Goal: Task Accomplishment & Management: Use online tool/utility

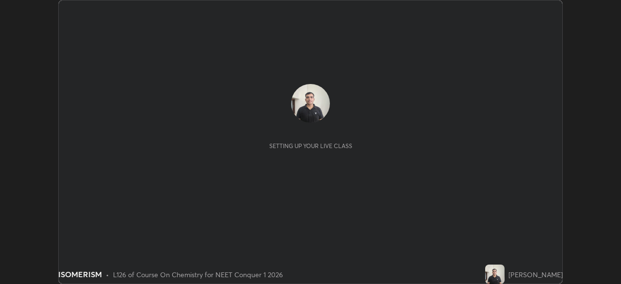
scroll to position [284, 621]
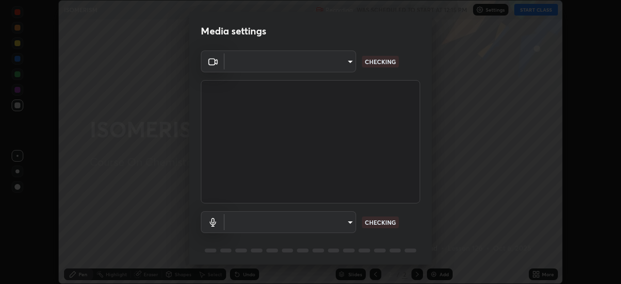
type input "94041621d18cc9dd34390ff77fa3d0b0b860356df96153333a0061212b2b3e48"
type input "551e77b46e8c6428d4620f8e56ec6f62caea4f91a0689828d7180c21a468a13c"
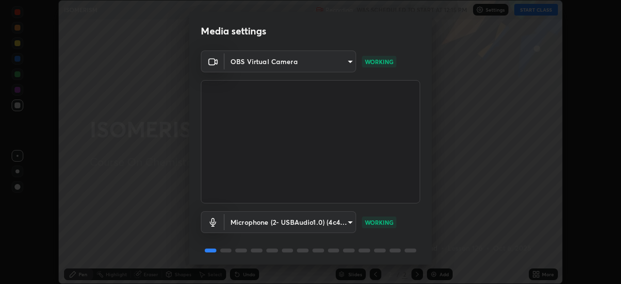
scroll to position [34, 0]
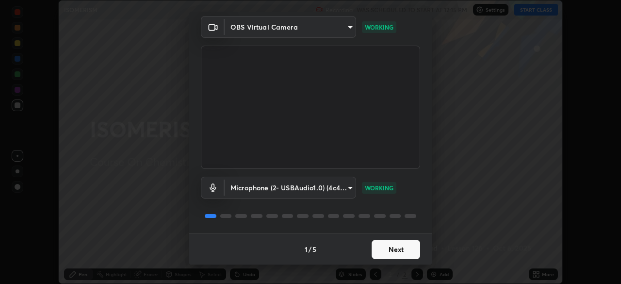
click at [403, 249] on button "Next" at bounding box center [396, 249] width 49 height 19
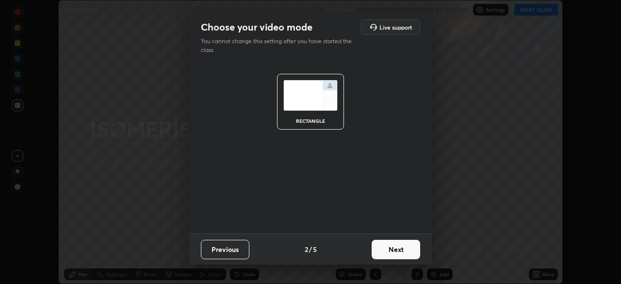
scroll to position [0, 0]
click at [393, 248] on button "Next" at bounding box center [396, 249] width 49 height 19
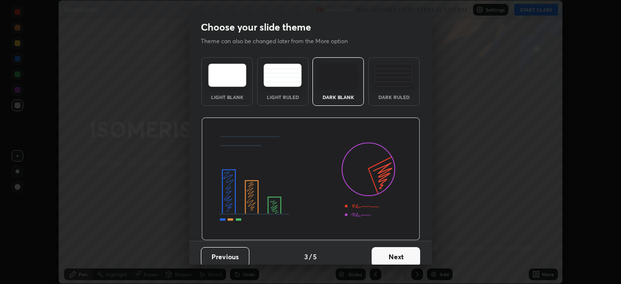
click at [392, 256] on button "Next" at bounding box center [396, 256] width 49 height 19
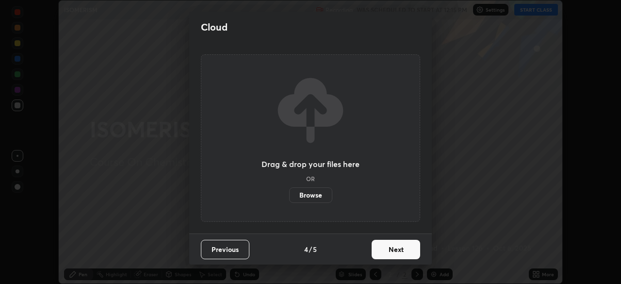
click at [395, 257] on button "Next" at bounding box center [396, 249] width 49 height 19
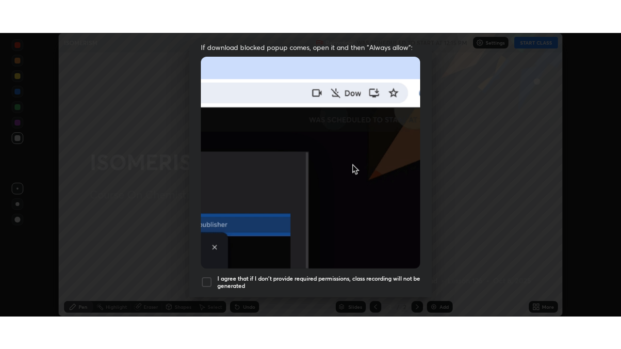
scroll to position [232, 0]
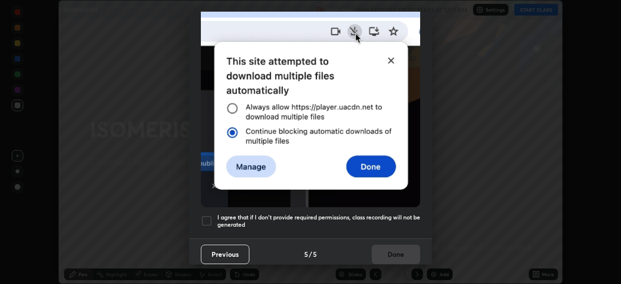
click at [207, 216] on div at bounding box center [207, 221] width 12 height 12
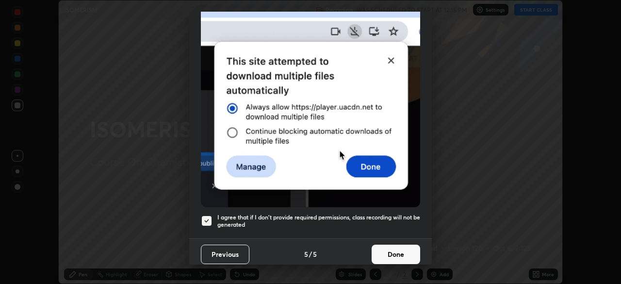
click at [390, 252] on button "Done" at bounding box center [396, 254] width 49 height 19
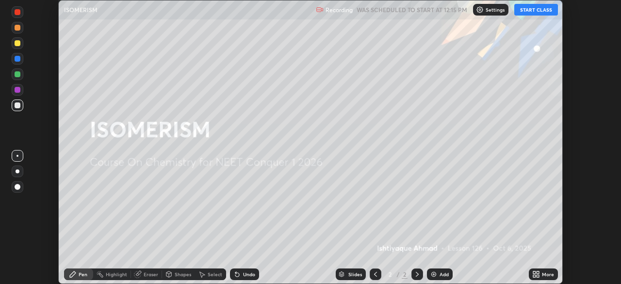
click at [534, 276] on icon at bounding box center [534, 276] width 2 height 2
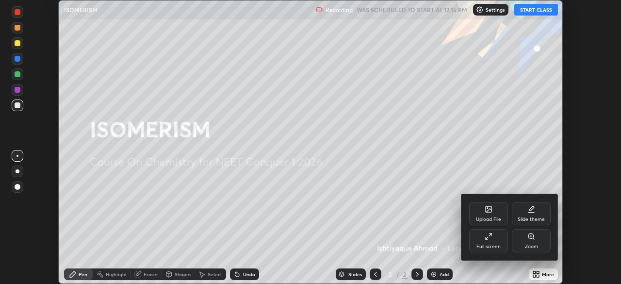
click at [488, 241] on div "Full screen" at bounding box center [488, 240] width 39 height 23
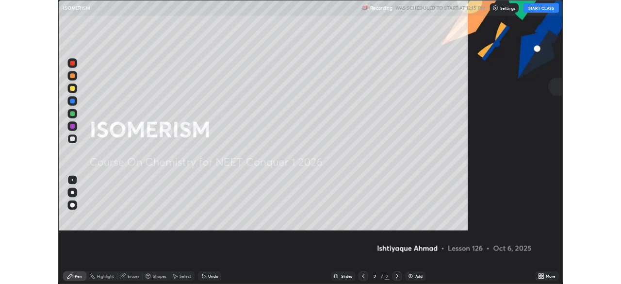
scroll to position [349, 621]
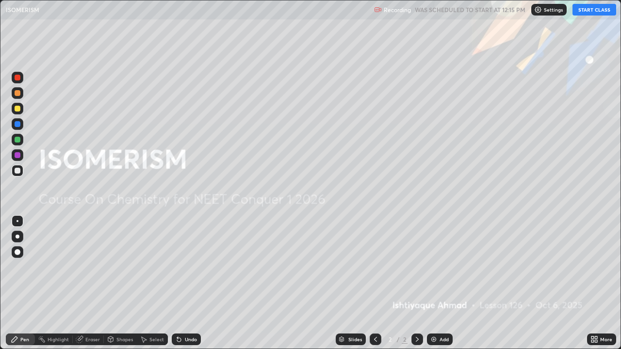
click at [593, 15] on button "START CLASS" at bounding box center [595, 10] width 44 height 12
click at [438, 283] on div "Add" at bounding box center [440, 340] width 26 height 12
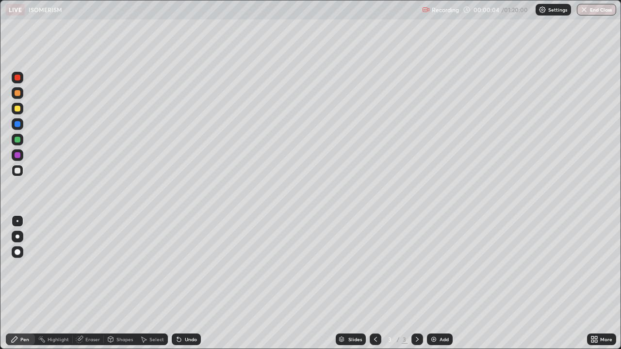
click at [17, 172] on div at bounding box center [18, 171] width 6 height 6
click at [16, 107] on div at bounding box center [18, 109] width 6 height 6
click at [17, 171] on div at bounding box center [18, 171] width 6 height 6
click at [18, 109] on div at bounding box center [18, 109] width 6 height 6
click at [18, 140] on div at bounding box center [18, 140] width 6 height 6
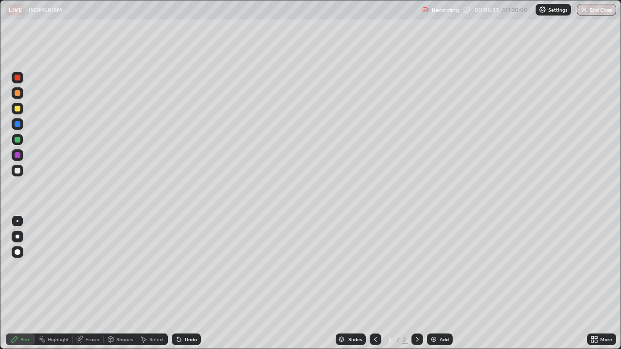
click at [19, 171] on div at bounding box center [18, 171] width 6 height 6
click at [18, 109] on div at bounding box center [18, 109] width 6 height 6
click at [19, 141] on div at bounding box center [18, 140] width 6 height 6
click at [17, 171] on div at bounding box center [18, 171] width 6 height 6
click at [18, 113] on div at bounding box center [18, 109] width 12 height 12
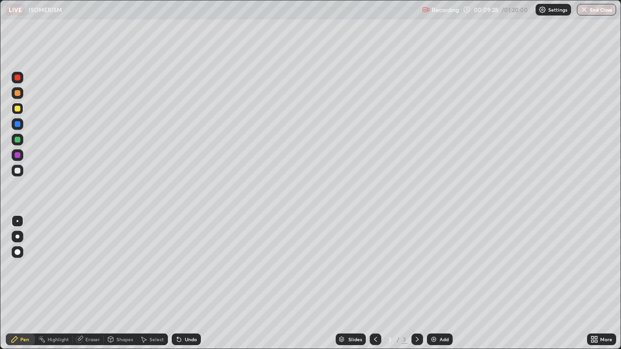
click at [19, 170] on div at bounding box center [18, 171] width 6 height 6
click at [436, 283] on img at bounding box center [434, 340] width 8 height 8
click at [19, 109] on div at bounding box center [18, 109] width 6 height 6
click at [16, 139] on div at bounding box center [18, 140] width 6 height 6
click at [17, 110] on div at bounding box center [18, 109] width 6 height 6
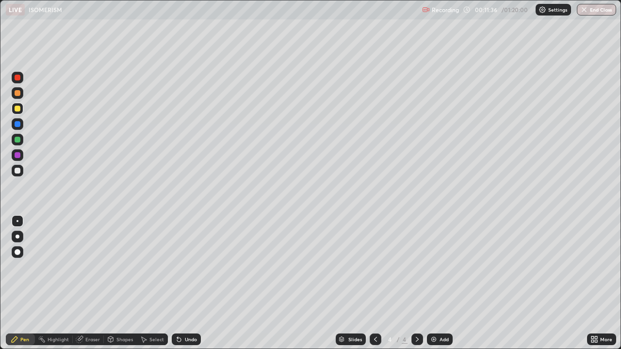
click at [84, 283] on div "Eraser" at bounding box center [88, 340] width 31 height 12
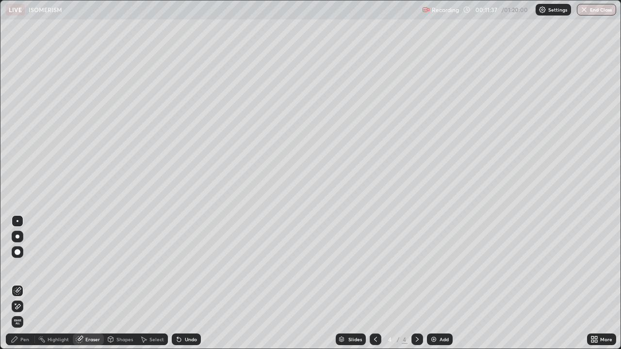
click at [15, 283] on icon at bounding box center [18, 291] width 8 height 8
click at [22, 283] on div "Pen" at bounding box center [24, 339] width 9 height 5
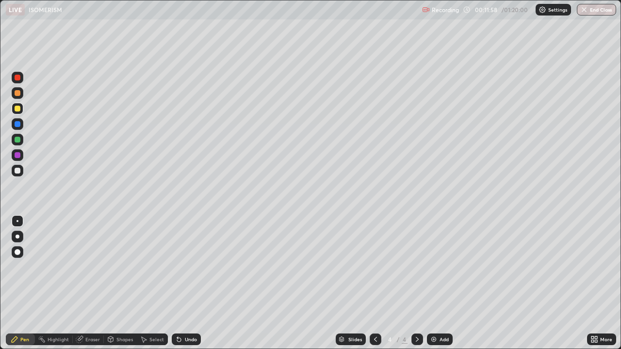
click at [16, 170] on div at bounding box center [18, 171] width 6 height 6
click at [17, 171] on div at bounding box center [18, 171] width 6 height 6
click at [85, 283] on div "Eraser" at bounding box center [92, 339] width 15 height 5
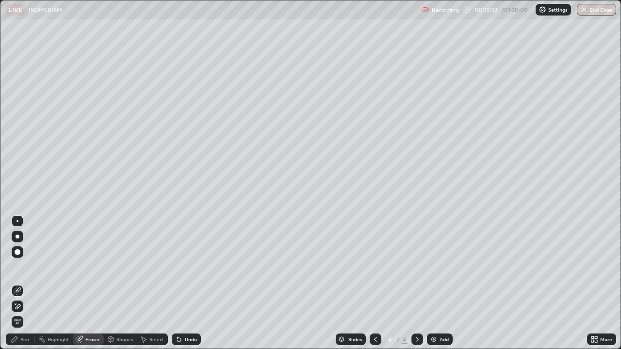
click at [15, 283] on icon at bounding box center [18, 291] width 8 height 8
click at [21, 283] on div "Pen" at bounding box center [20, 340] width 29 height 12
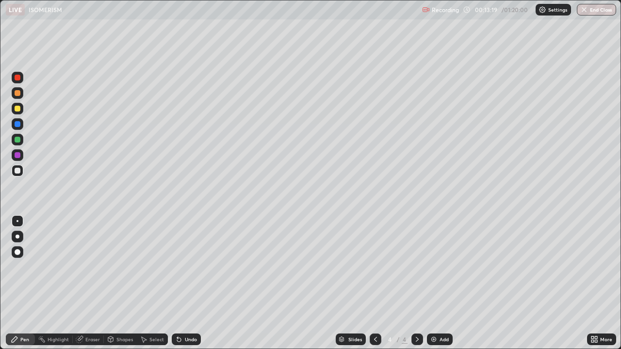
click at [16, 171] on div at bounding box center [18, 171] width 6 height 6
click at [16, 110] on div at bounding box center [18, 109] width 6 height 6
click at [18, 156] on div at bounding box center [18, 155] width 6 height 6
click at [17, 171] on div at bounding box center [18, 171] width 6 height 6
click at [17, 124] on div at bounding box center [18, 124] width 6 height 6
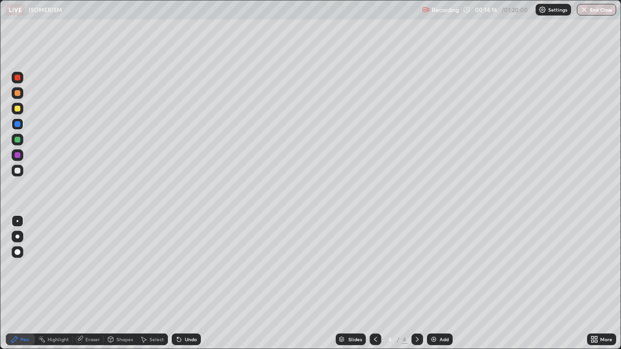
click at [85, 283] on div "Eraser" at bounding box center [92, 339] width 15 height 5
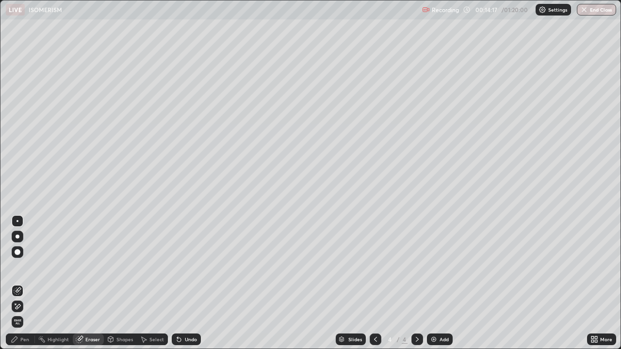
click at [19, 283] on icon at bounding box center [18, 290] width 5 height 5
click at [31, 283] on div "Pen" at bounding box center [20, 340] width 29 height 12
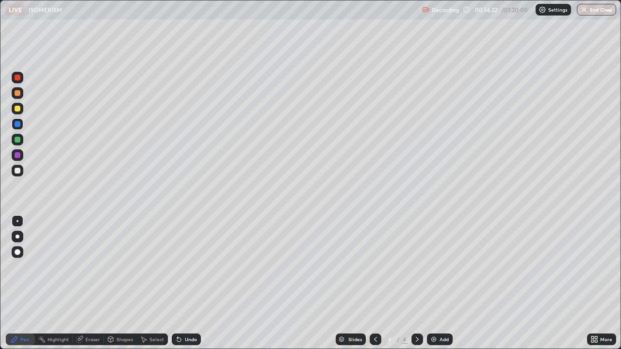
click at [18, 173] on div at bounding box center [18, 171] width 6 height 6
click at [436, 283] on img at bounding box center [434, 340] width 8 height 8
click at [375, 283] on icon at bounding box center [376, 340] width 8 height 8
click at [416, 283] on icon at bounding box center [417, 340] width 8 height 8
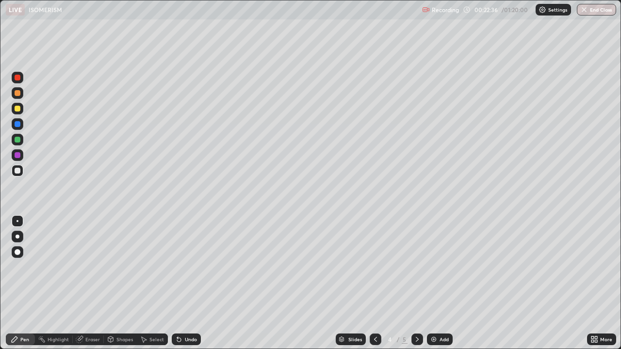
click at [86, 283] on div "Eraser" at bounding box center [88, 340] width 31 height 12
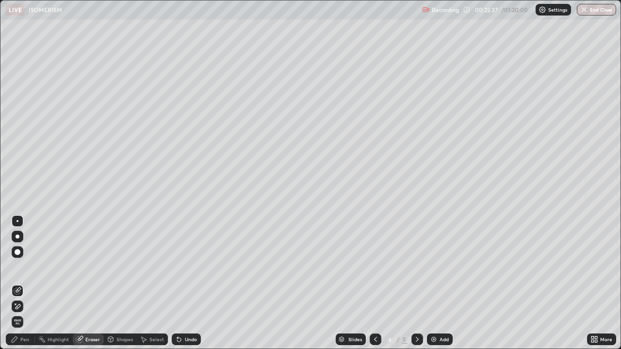
click at [17, 283] on icon at bounding box center [18, 290] width 5 height 5
click at [22, 283] on div "Pen" at bounding box center [24, 339] width 9 height 5
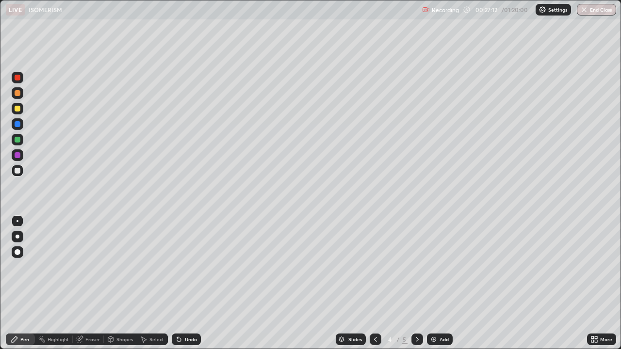
click at [436, 283] on img at bounding box center [434, 340] width 8 height 8
click at [17, 109] on div at bounding box center [18, 109] width 6 height 6
click at [17, 168] on div at bounding box center [18, 171] width 6 height 6
click at [16, 107] on div at bounding box center [18, 109] width 6 height 6
click at [18, 170] on div at bounding box center [18, 171] width 6 height 6
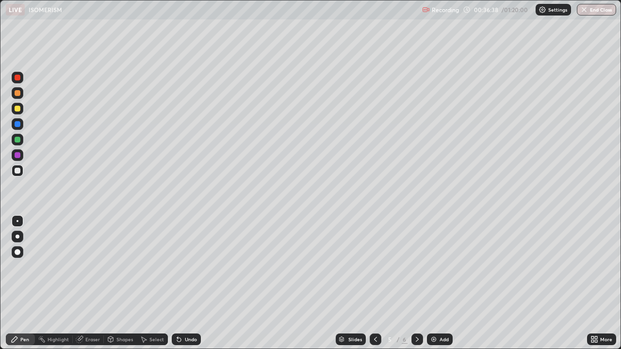
click at [29, 283] on div "Pen" at bounding box center [20, 340] width 29 height 12
click at [17, 172] on div at bounding box center [18, 171] width 6 height 6
click at [18, 108] on div at bounding box center [18, 109] width 6 height 6
click at [20, 172] on div at bounding box center [18, 171] width 6 height 6
click at [16, 111] on div at bounding box center [18, 109] width 6 height 6
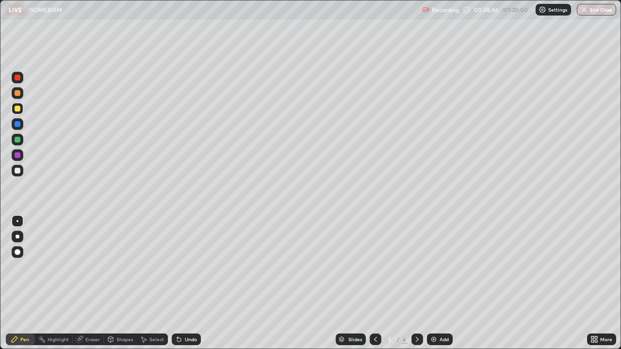
click at [97, 283] on div "Eraser" at bounding box center [92, 339] width 15 height 5
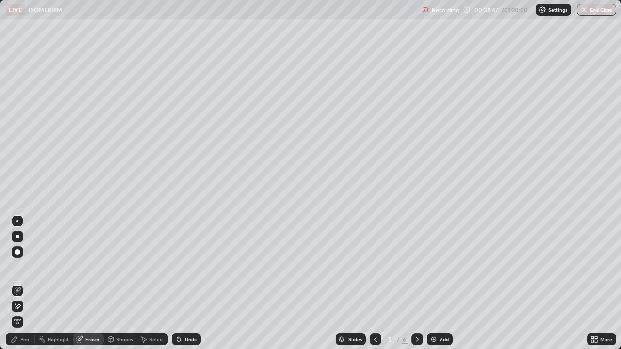
click at [17, 283] on icon at bounding box center [18, 291] width 8 height 8
click at [28, 283] on div "Pen" at bounding box center [24, 339] width 9 height 5
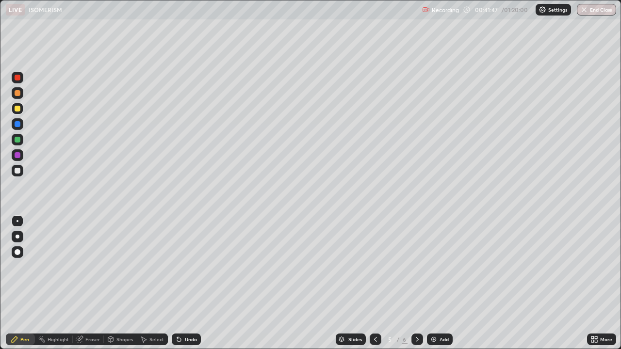
click at [18, 173] on div at bounding box center [18, 171] width 6 height 6
click at [435, 283] on img at bounding box center [434, 340] width 8 height 8
click at [18, 140] on div at bounding box center [18, 140] width 6 height 6
click at [17, 110] on div at bounding box center [18, 109] width 6 height 6
click at [18, 173] on div at bounding box center [18, 171] width 6 height 6
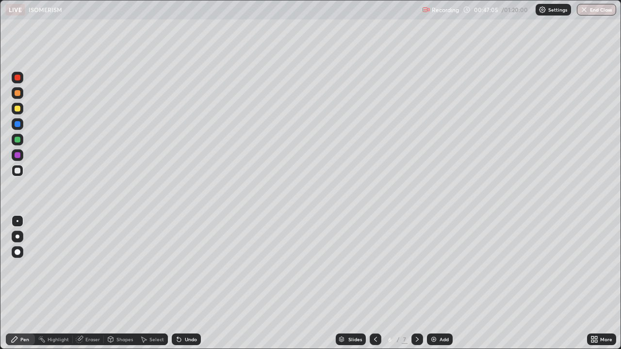
click at [17, 110] on div at bounding box center [18, 109] width 6 height 6
click at [17, 171] on div at bounding box center [18, 171] width 6 height 6
click at [20, 111] on div at bounding box center [18, 109] width 12 height 12
click at [15, 171] on div at bounding box center [18, 171] width 6 height 6
click at [18, 140] on div at bounding box center [18, 140] width 6 height 6
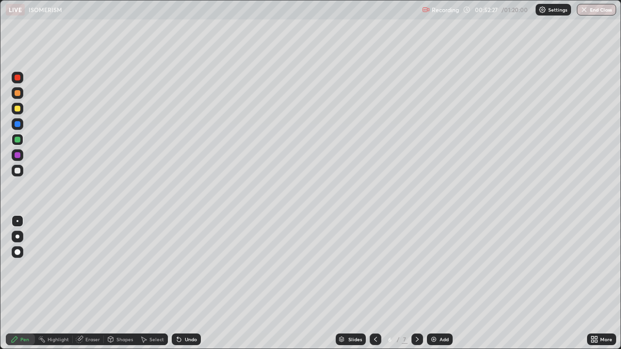
click at [434, 283] on img at bounding box center [434, 340] width 8 height 8
click at [18, 171] on div at bounding box center [18, 171] width 6 height 6
click at [97, 283] on div "Eraser" at bounding box center [92, 339] width 15 height 5
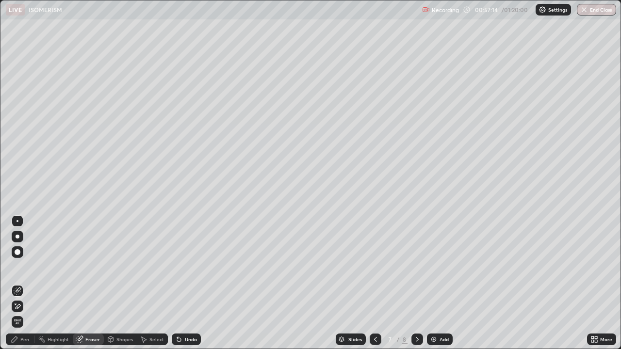
click at [19, 283] on icon at bounding box center [18, 291] width 8 height 8
click at [26, 283] on div "Pen" at bounding box center [20, 340] width 29 height 12
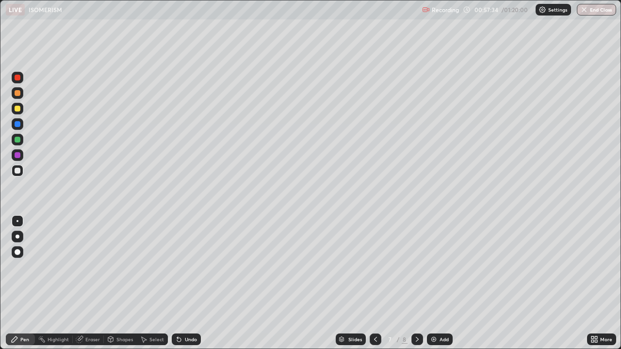
click at [30, 283] on div "Pen" at bounding box center [20, 340] width 29 height 12
click at [17, 108] on div at bounding box center [18, 109] width 6 height 6
click at [16, 170] on div at bounding box center [18, 171] width 6 height 6
click at [16, 155] on div at bounding box center [18, 155] width 6 height 6
click at [17, 125] on div at bounding box center [18, 124] width 6 height 6
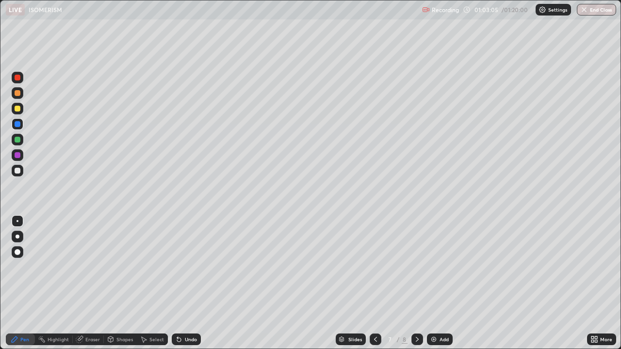
click at [17, 172] on div at bounding box center [18, 171] width 6 height 6
click at [18, 157] on div at bounding box center [18, 155] width 6 height 6
click at [15, 110] on div at bounding box center [18, 109] width 6 height 6
click at [18, 172] on div at bounding box center [18, 171] width 6 height 6
click at [98, 283] on div "Eraser" at bounding box center [92, 339] width 15 height 5
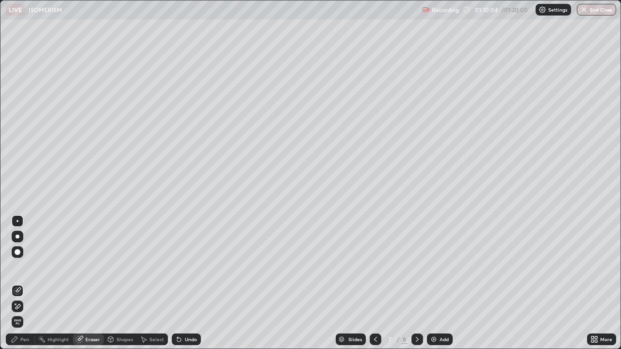
click at [17, 283] on icon at bounding box center [18, 290] width 5 height 5
click at [32, 283] on div "Pen" at bounding box center [20, 340] width 29 height 12
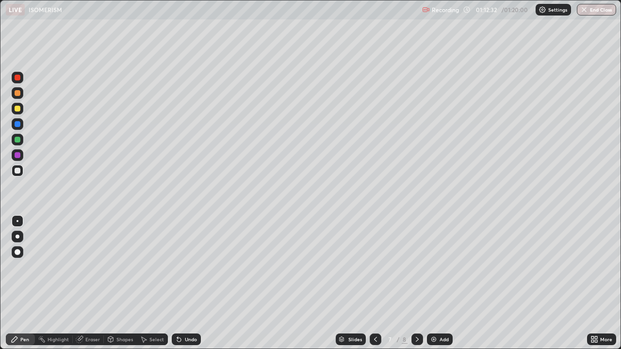
click at [436, 283] on img at bounding box center [434, 340] width 8 height 8
click at [593, 14] on button "End Class" at bounding box center [597, 10] width 38 height 12
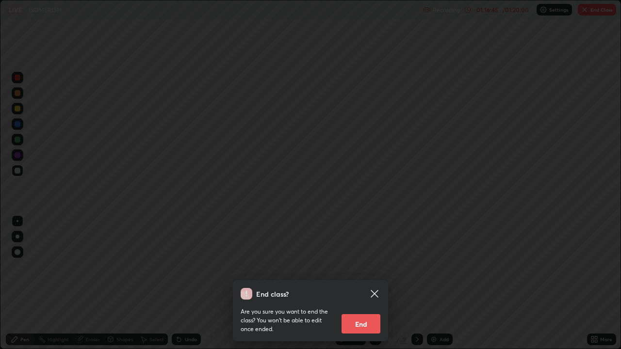
click at [371, 283] on button "End" at bounding box center [361, 323] width 39 height 19
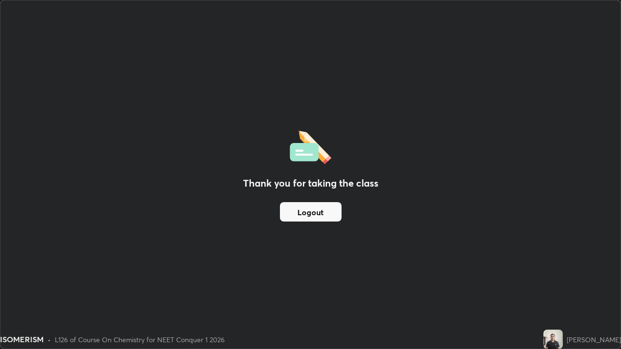
click at [574, 283] on div "[PERSON_NAME]" at bounding box center [594, 340] width 54 height 10
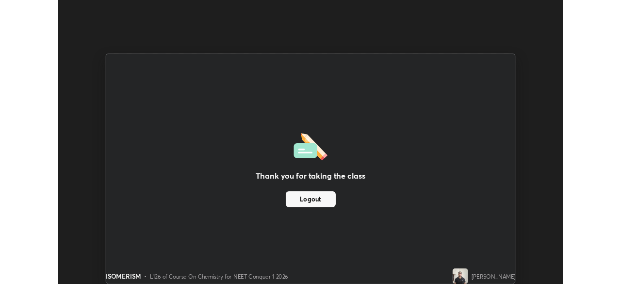
scroll to position [48238, 47901]
